Goal: Transaction & Acquisition: Purchase product/service

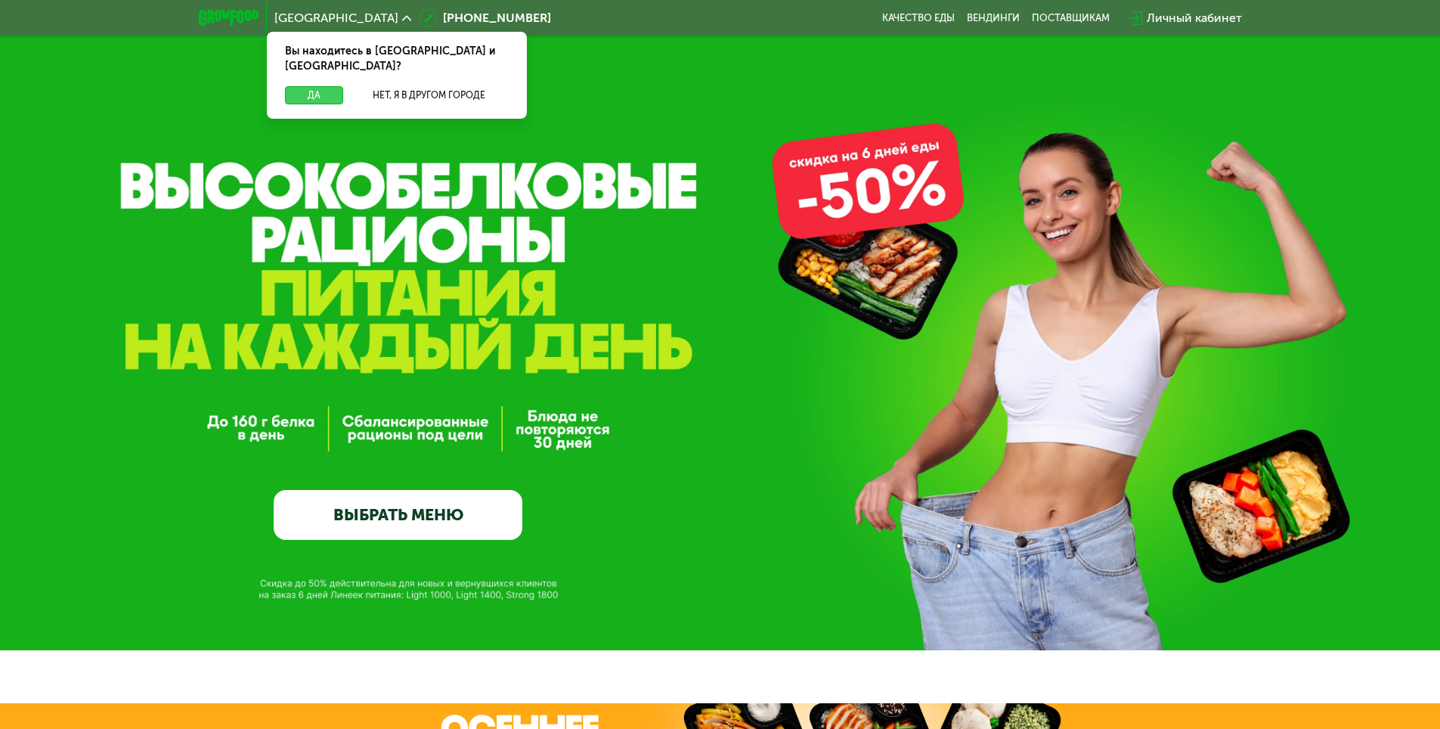
click at [327, 86] on button "Да" at bounding box center [314, 95] width 58 height 18
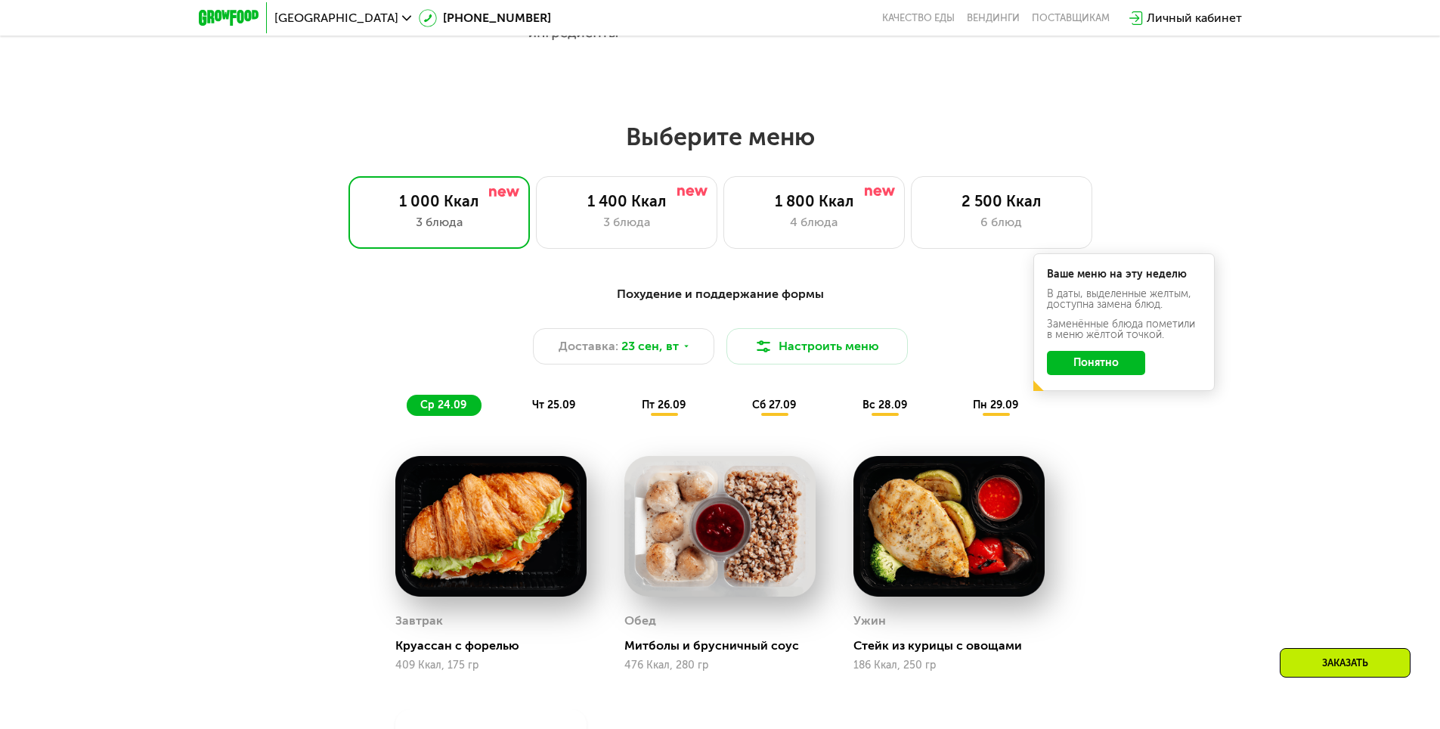
scroll to position [1134, 0]
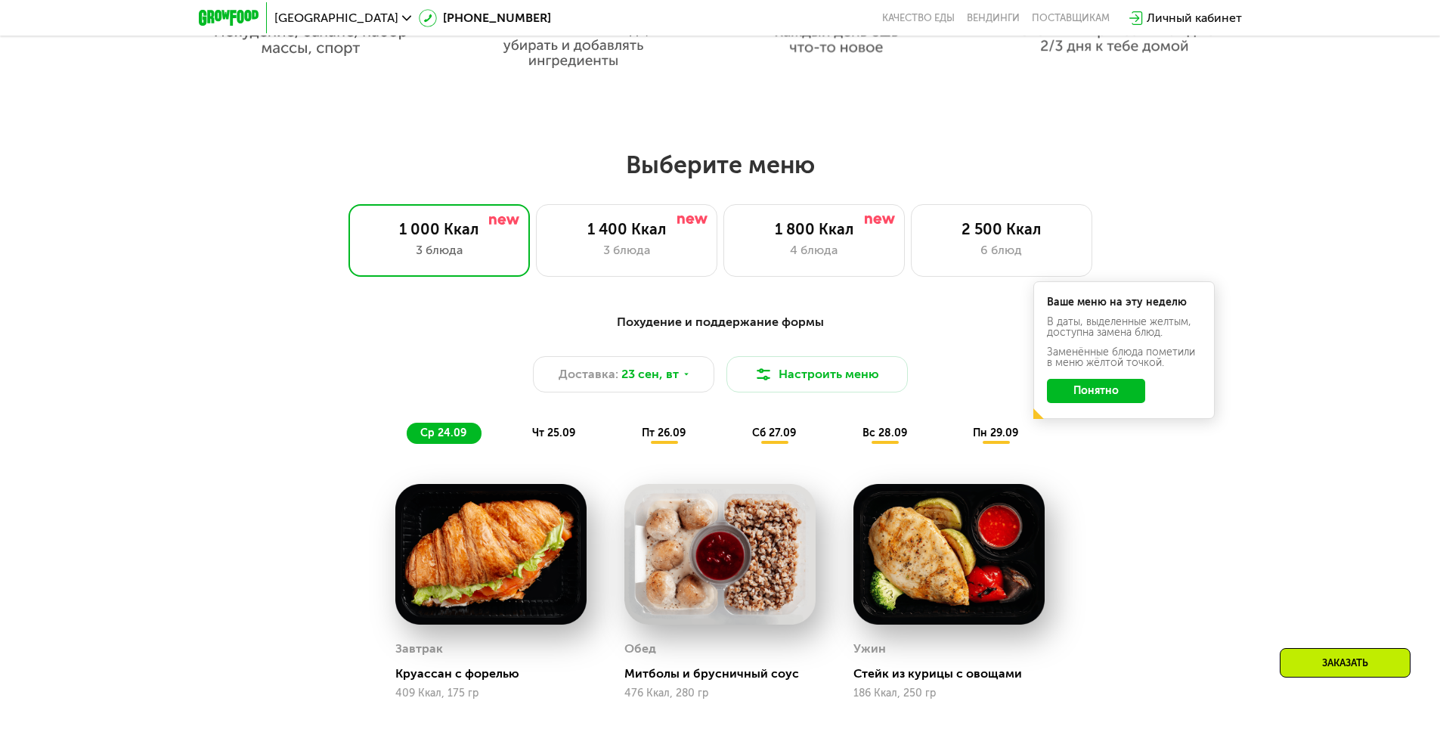
click at [1098, 392] on button "Понятно" at bounding box center [1096, 391] width 98 height 24
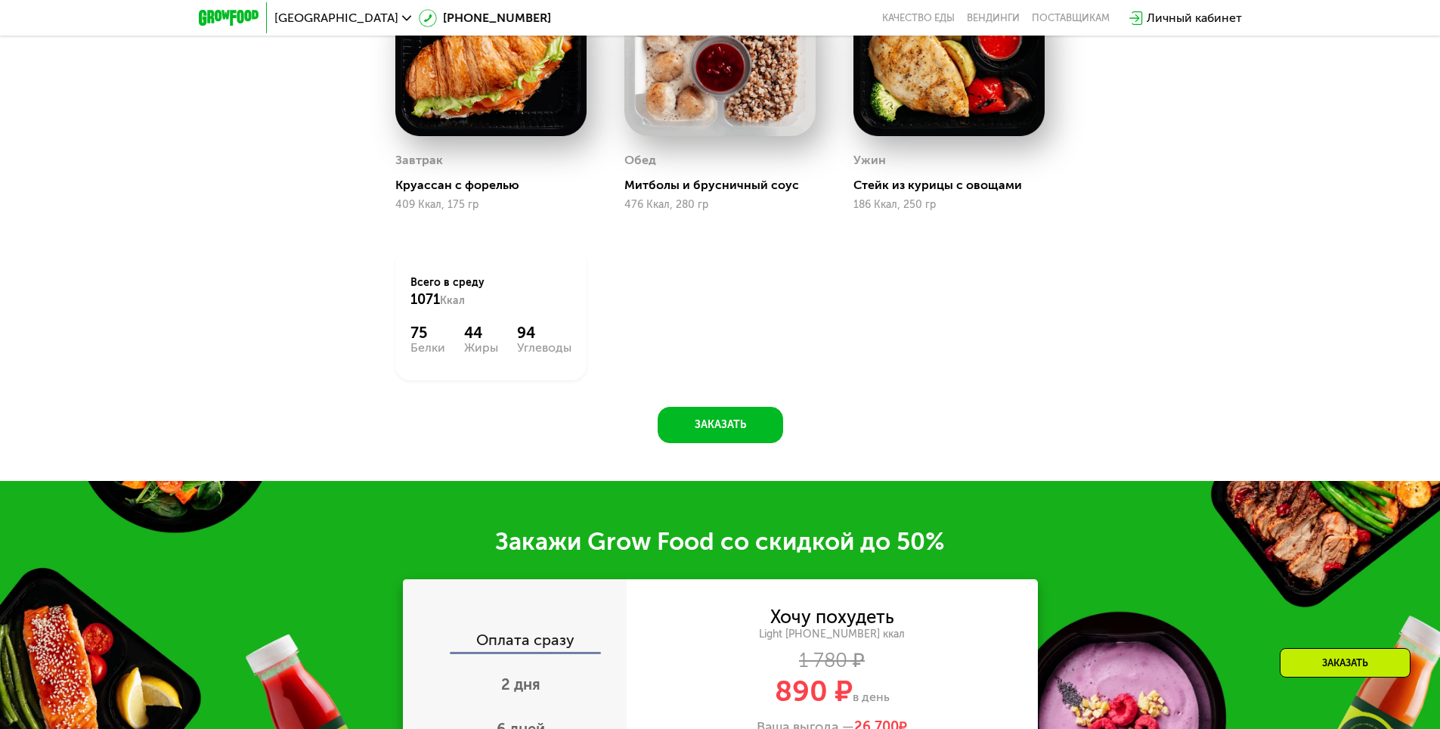
scroll to position [1588, 0]
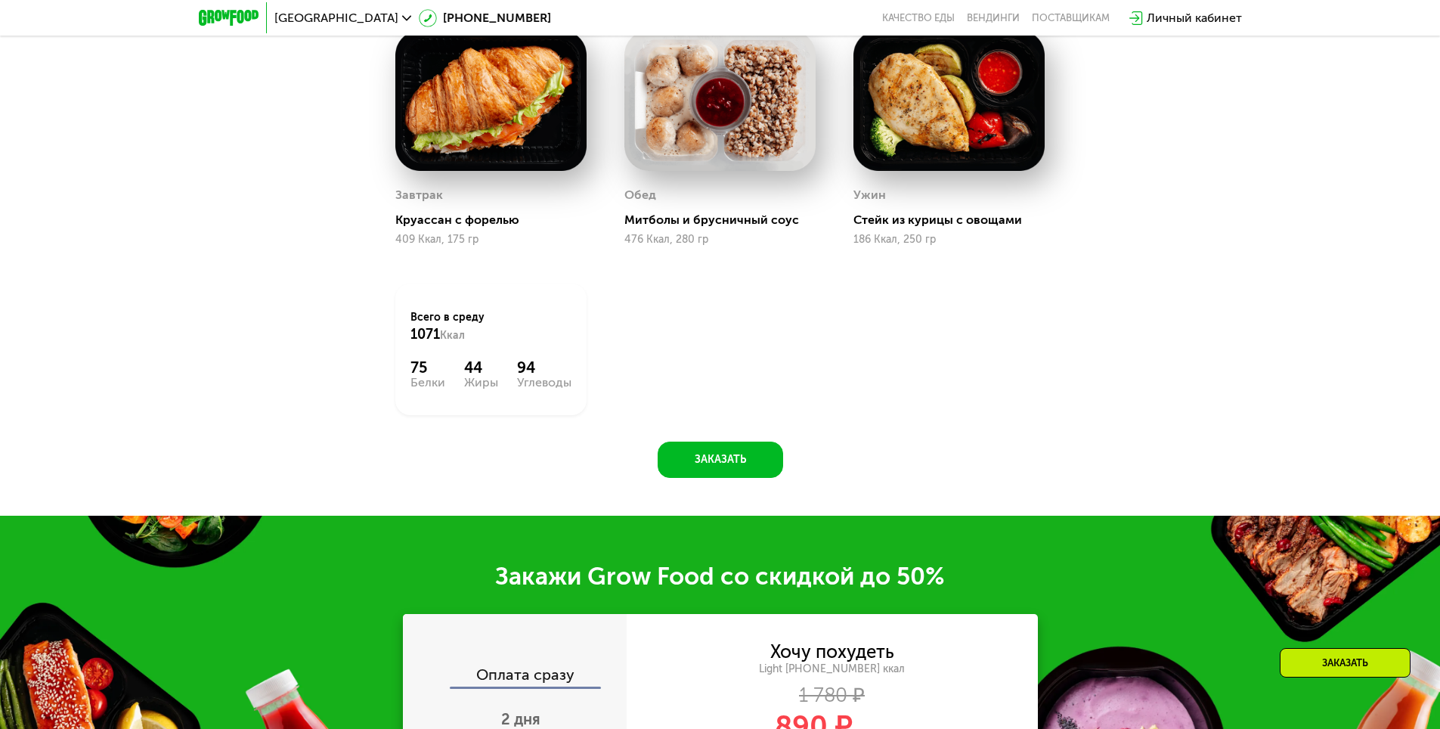
click at [567, 674] on div "Оплата сразу" at bounding box center [515, 677] width 222 height 20
click at [568, 677] on div "Оплата сразу" at bounding box center [515, 677] width 222 height 20
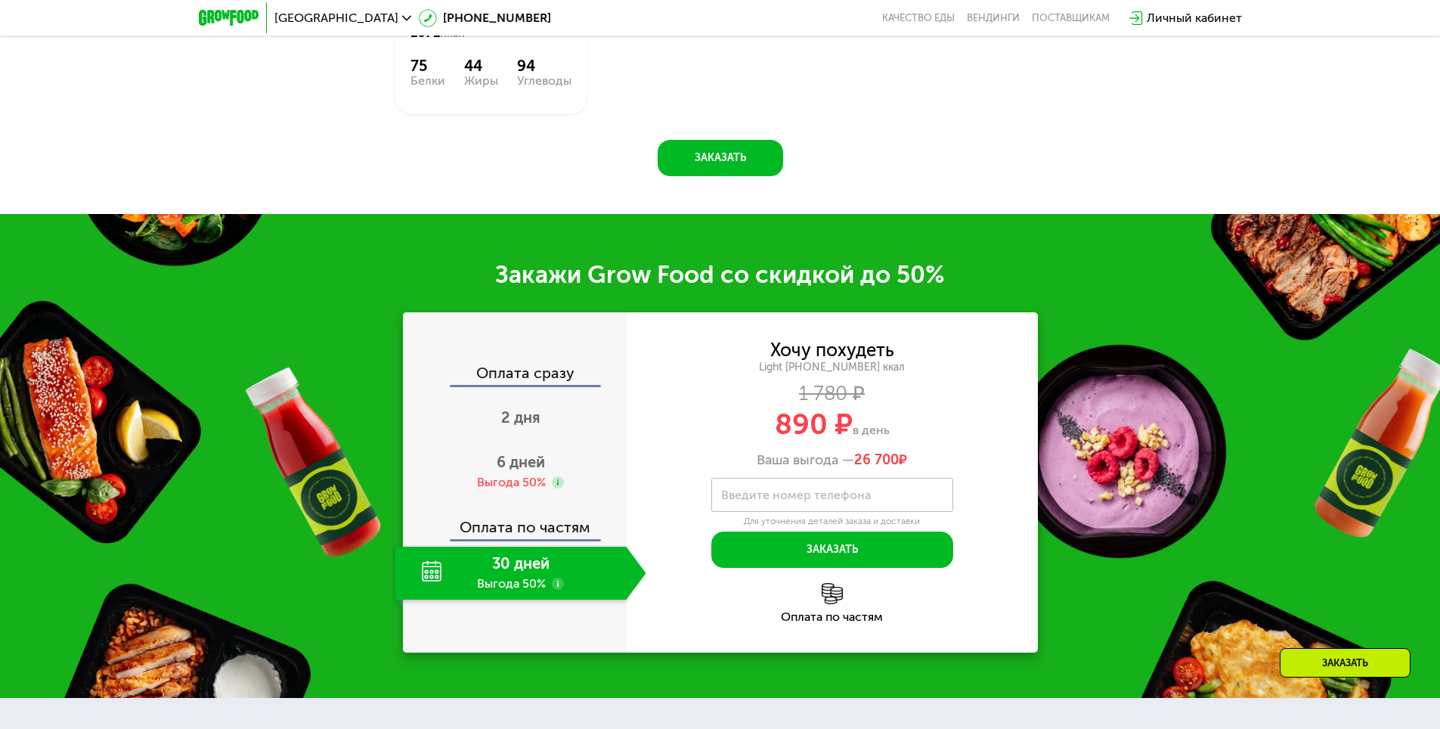
scroll to position [1890, 0]
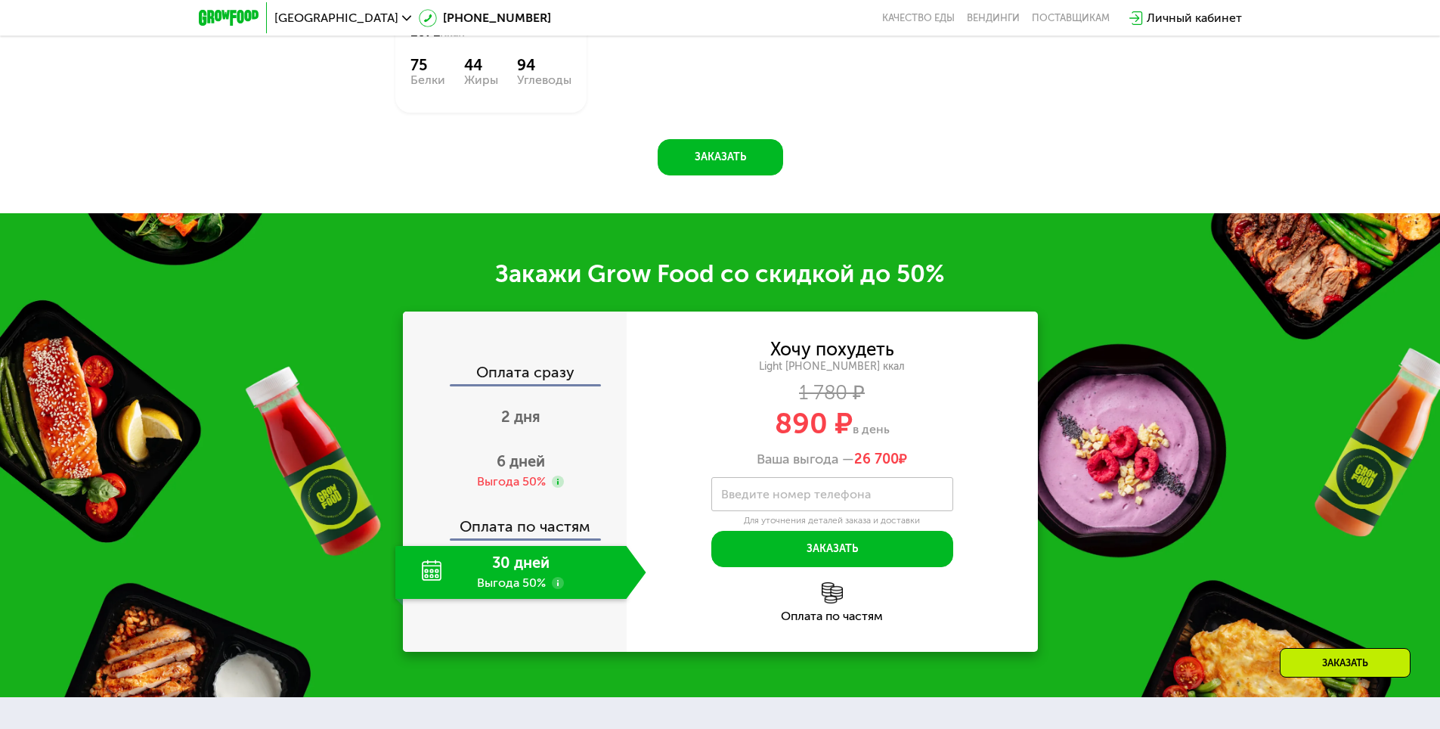
click at [516, 528] on div "Оплата по частям" at bounding box center [515, 521] width 222 height 35
click at [543, 372] on div "Оплата сразу" at bounding box center [515, 374] width 222 height 20
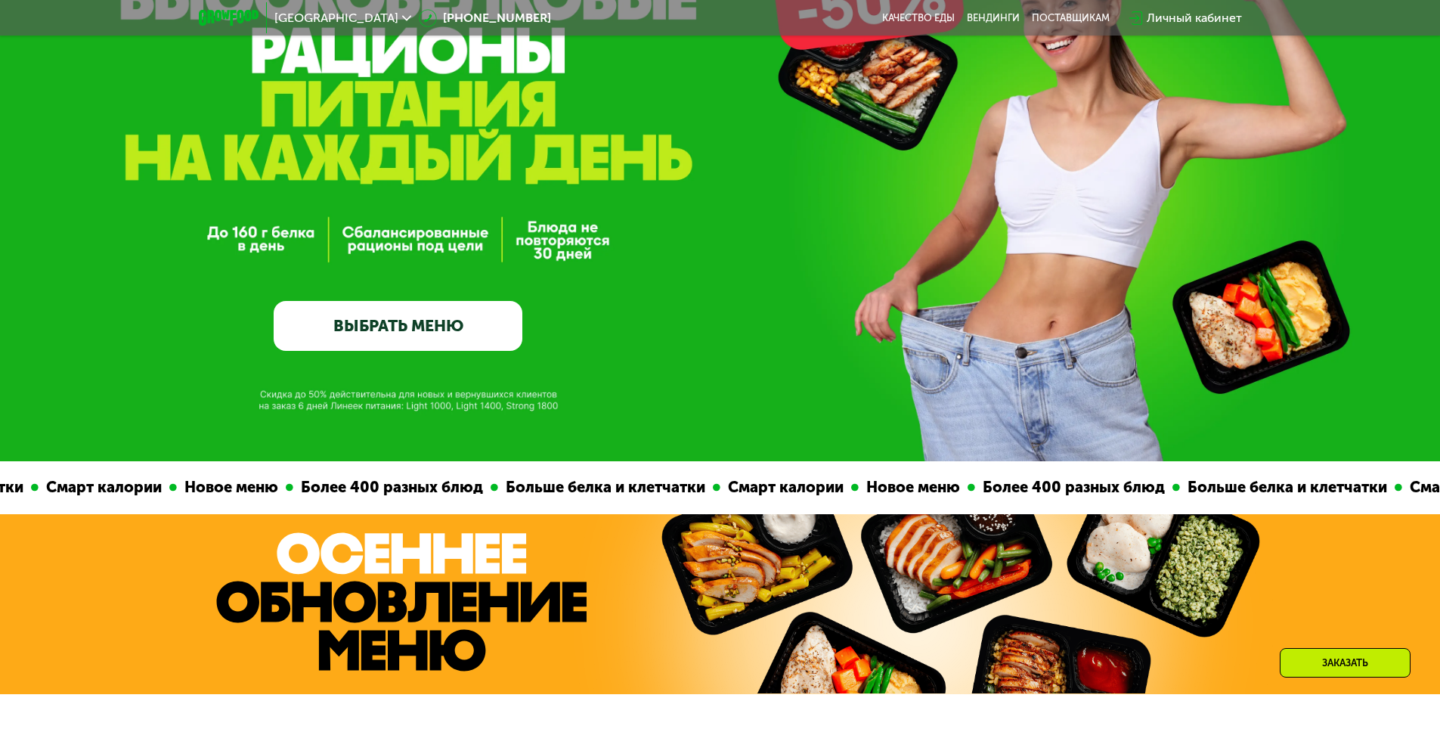
scroll to position [151, 0]
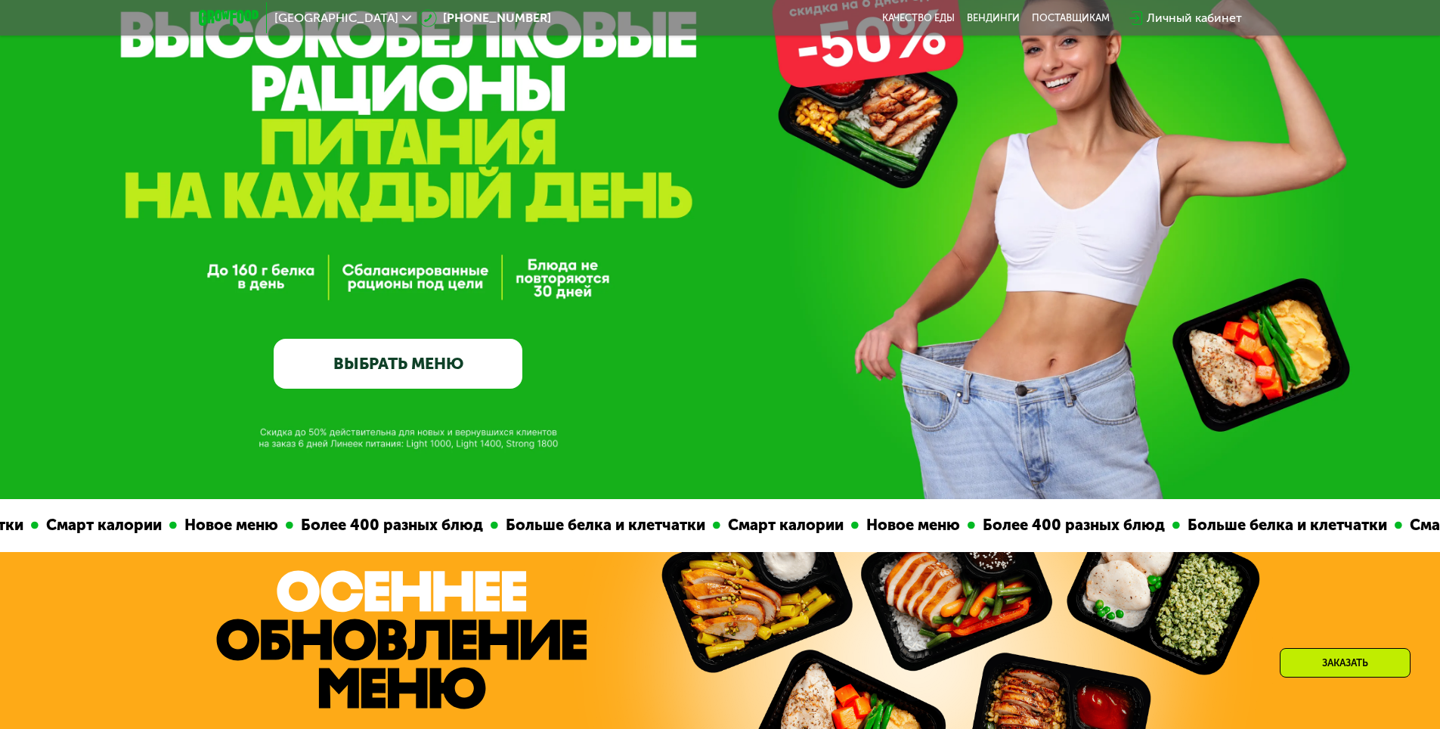
click at [406, 386] on link "ВЫБРАТЬ МЕНЮ" at bounding box center [398, 364] width 249 height 50
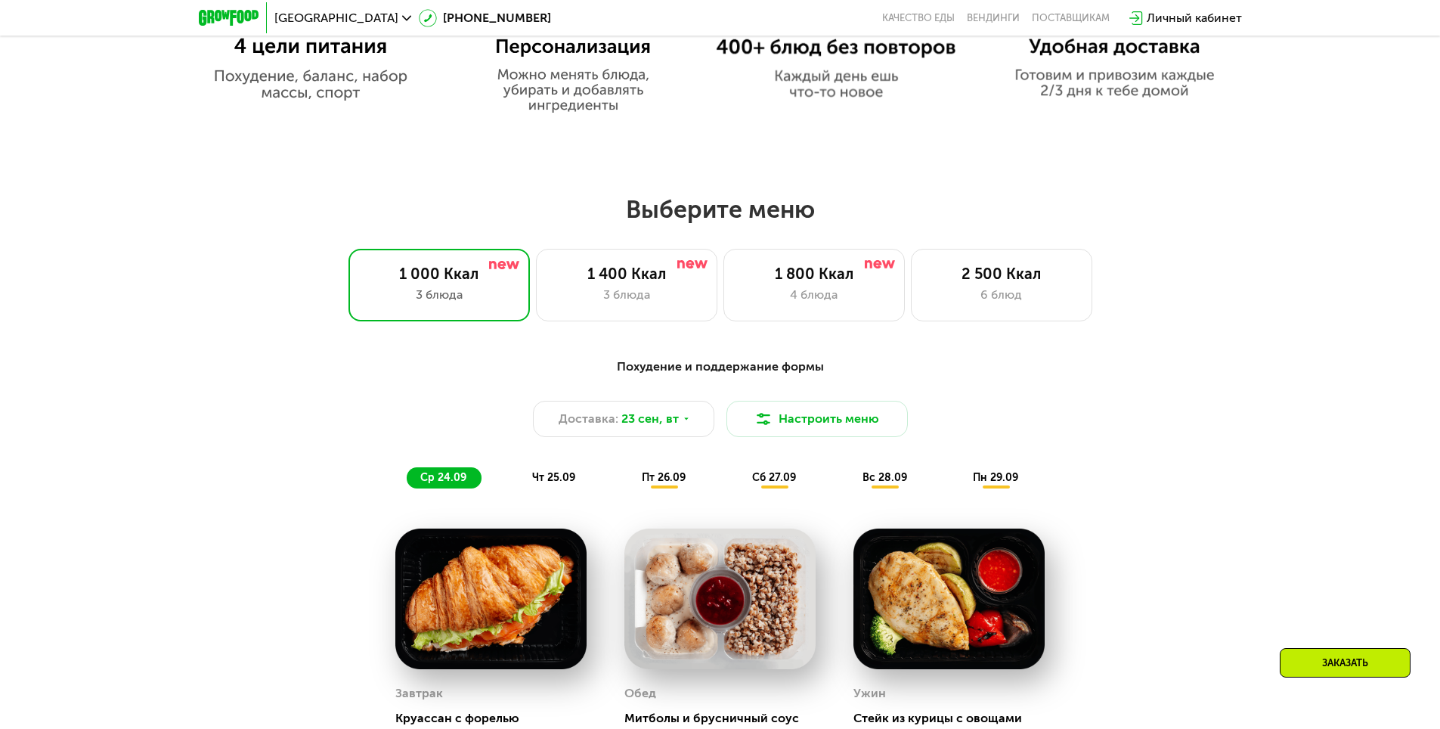
scroll to position [1253, 0]
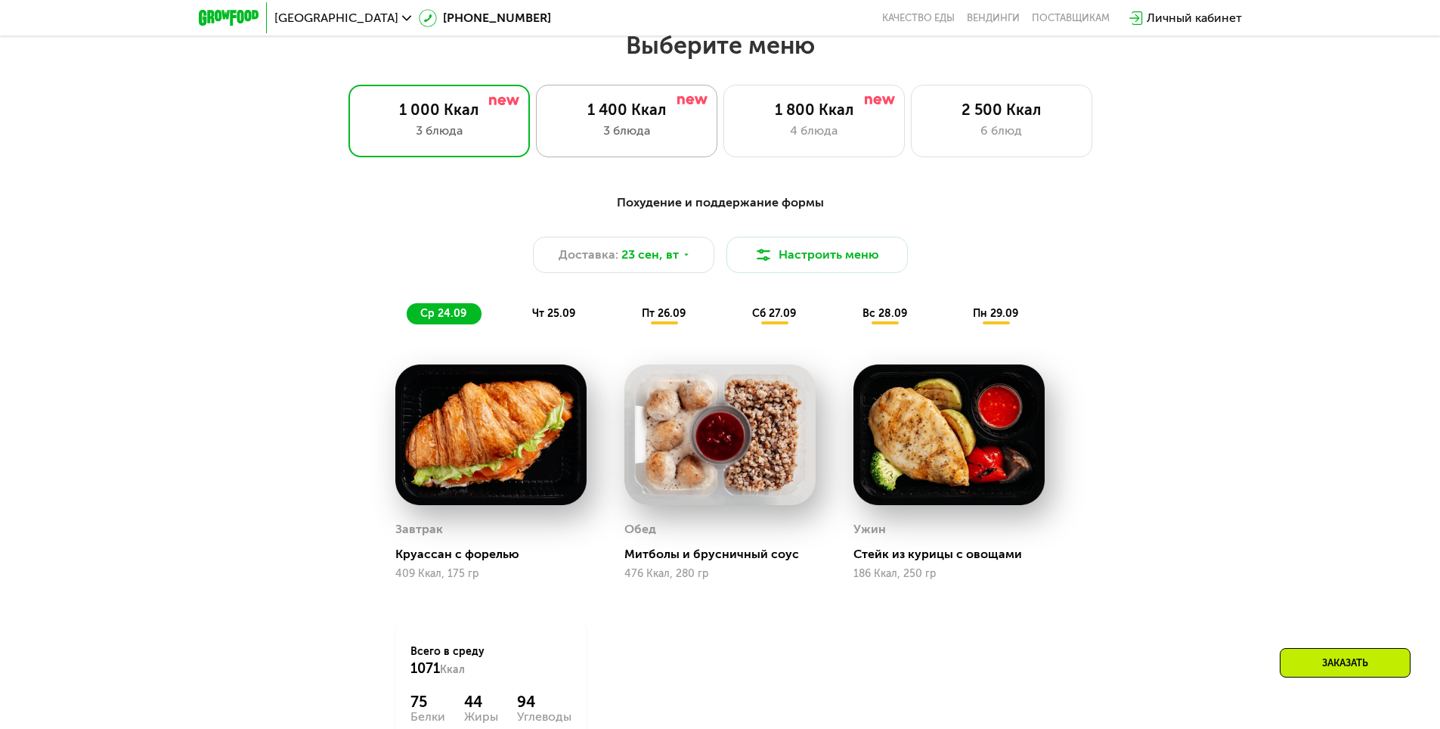
click at [665, 134] on div "3 блюда" at bounding box center [627, 131] width 150 height 18
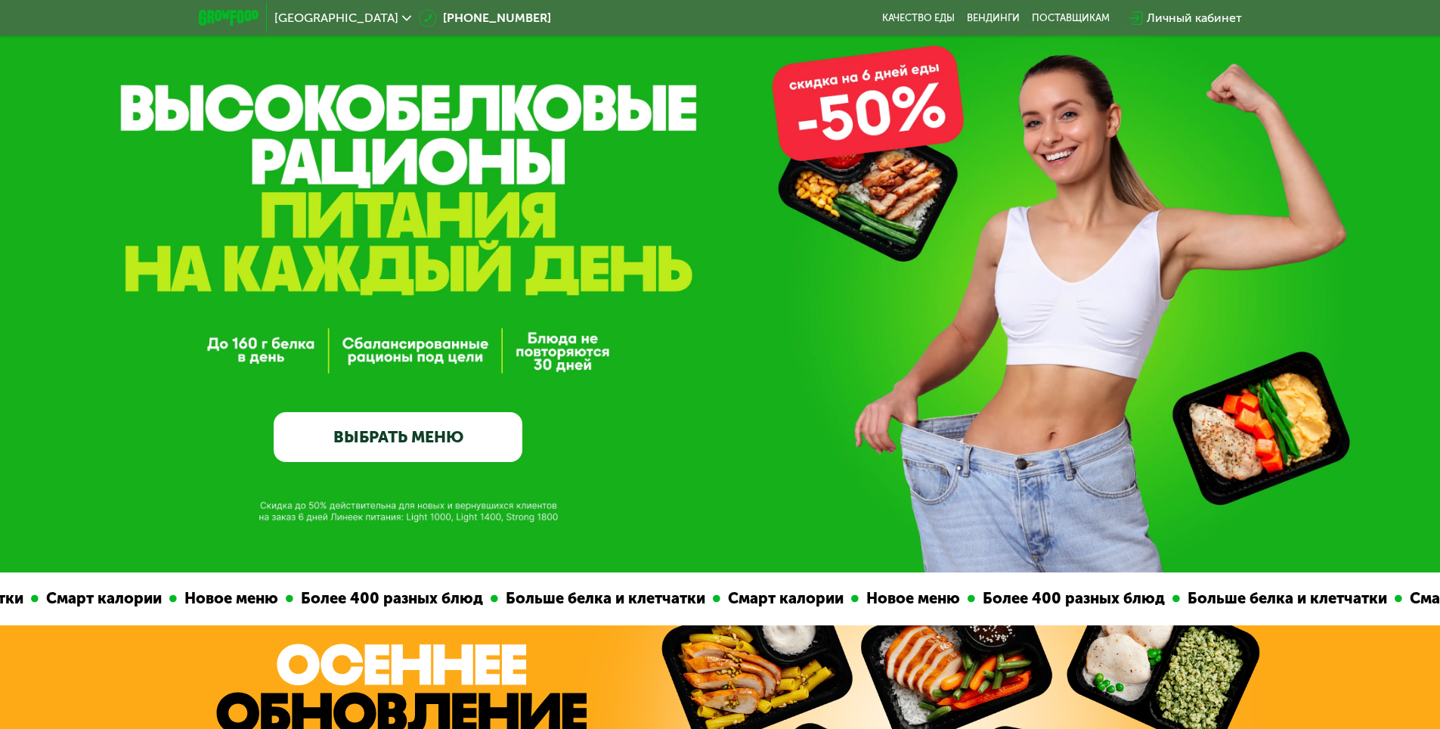
scroll to position [0, 0]
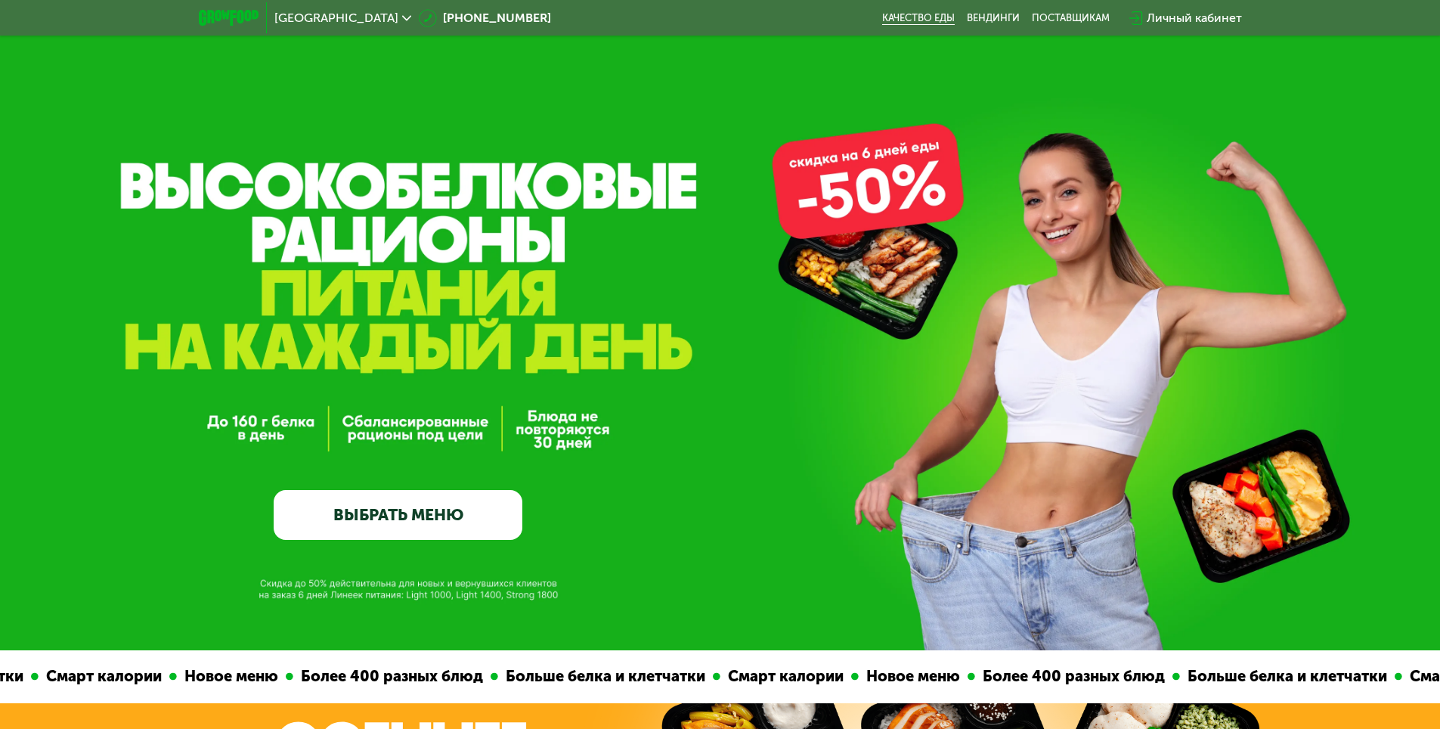
click at [900, 23] on link "Качество еды" at bounding box center [918, 18] width 73 height 12
